Goal: Task Accomplishment & Management: Use online tool/utility

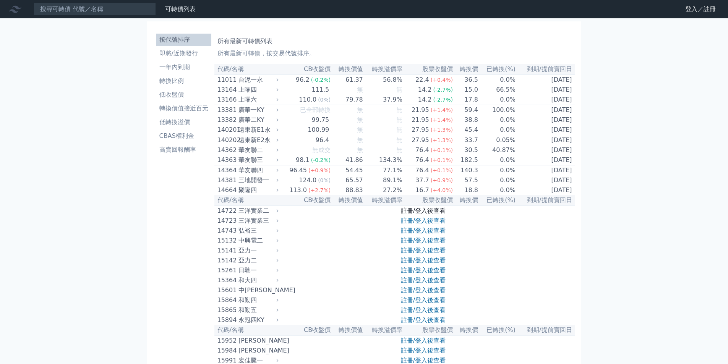
click at [432, 214] on link "註冊/登入後查看" at bounding box center [423, 210] width 45 height 7
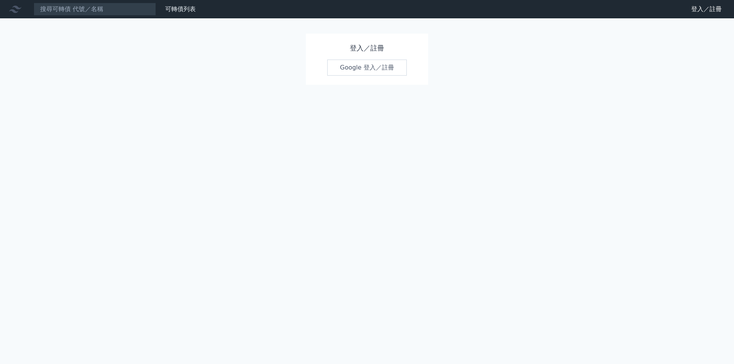
click at [375, 70] on link "Google 登入／註冊" at bounding box center [367, 68] width 80 height 16
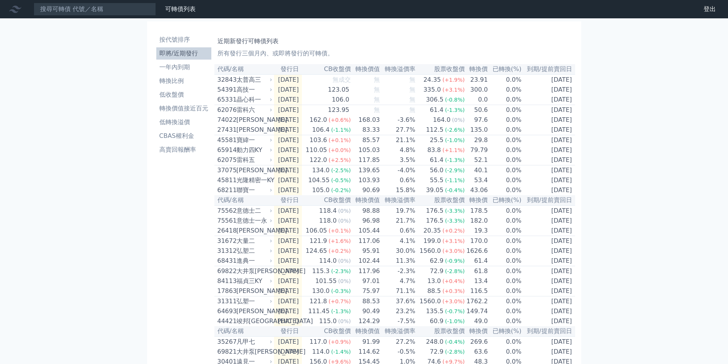
drag, startPoint x: 153, startPoint y: 263, endPoint x: 213, endPoint y: 304, distance: 72.2
click at [153, 264] on div "按代號排序 即將/近期發行 一年內到期 轉換比例 低收盤價 轉換價值接近百元 低轉換溢價 CBAS權利金 高賣回報酬率" at bounding box center [183, 280] width 61 height 498
